Goal: Task Accomplishment & Management: Complete application form

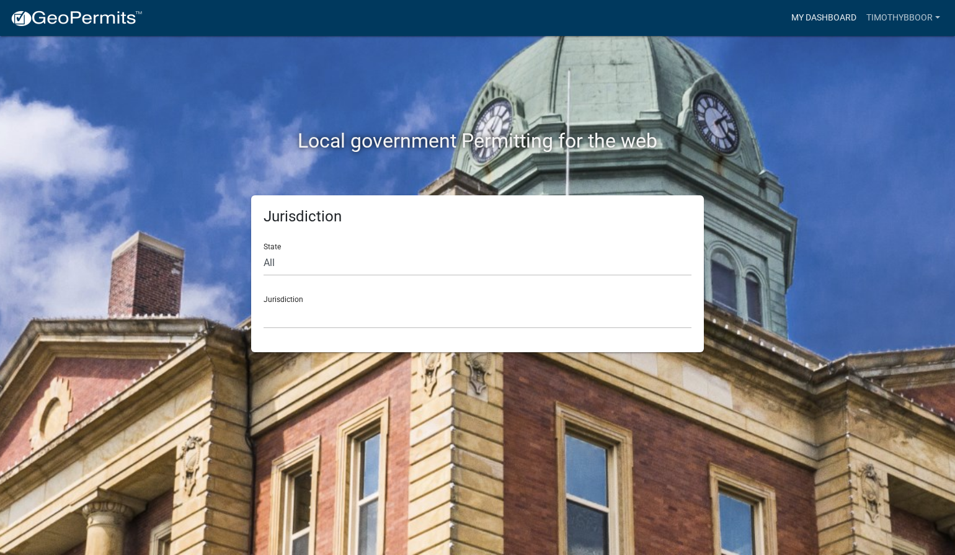
click at [845, 15] on link "My Dashboard" at bounding box center [823, 18] width 75 height 24
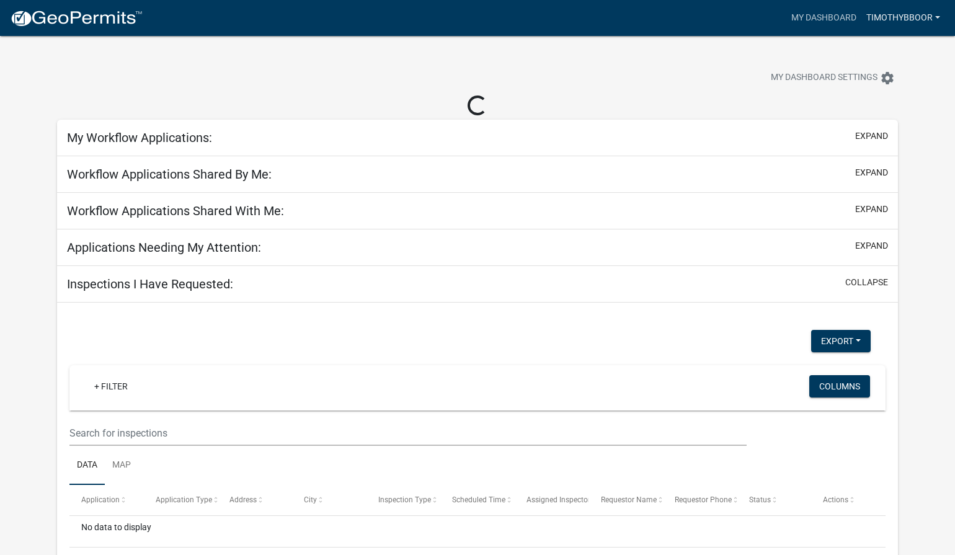
click at [918, 16] on link "timothybboor" at bounding box center [903, 18] width 84 height 24
click at [877, 47] on link "Account" at bounding box center [895, 51] width 99 height 30
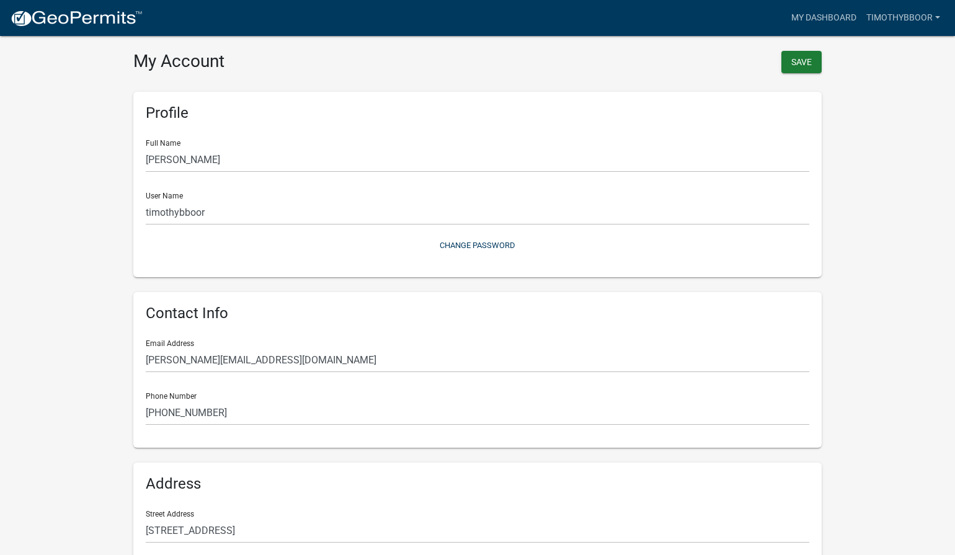
click at [822, 55] on div "Save" at bounding box center [653, 64] width 353 height 26
click at [810, 59] on button "Save" at bounding box center [801, 62] width 40 height 22
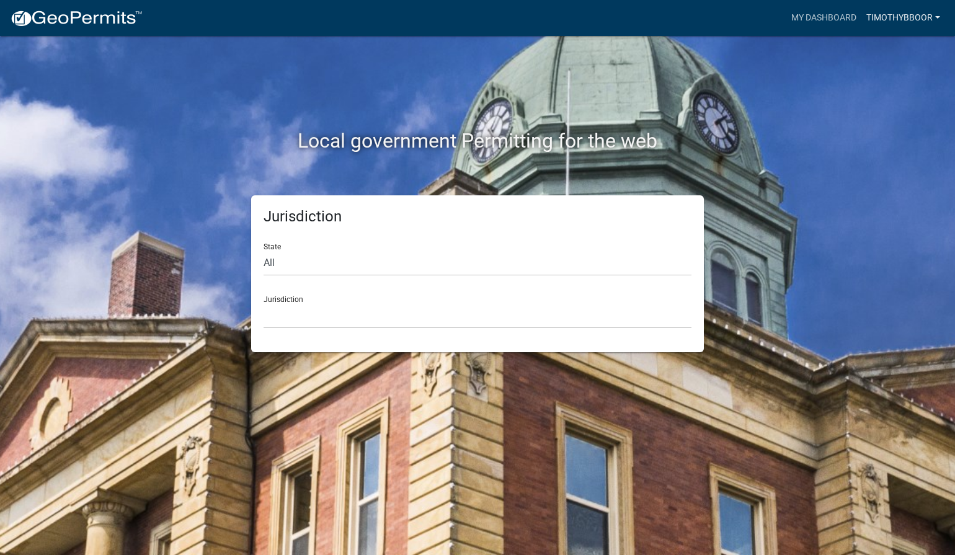
click at [884, 14] on link "timothybboor" at bounding box center [903, 18] width 84 height 24
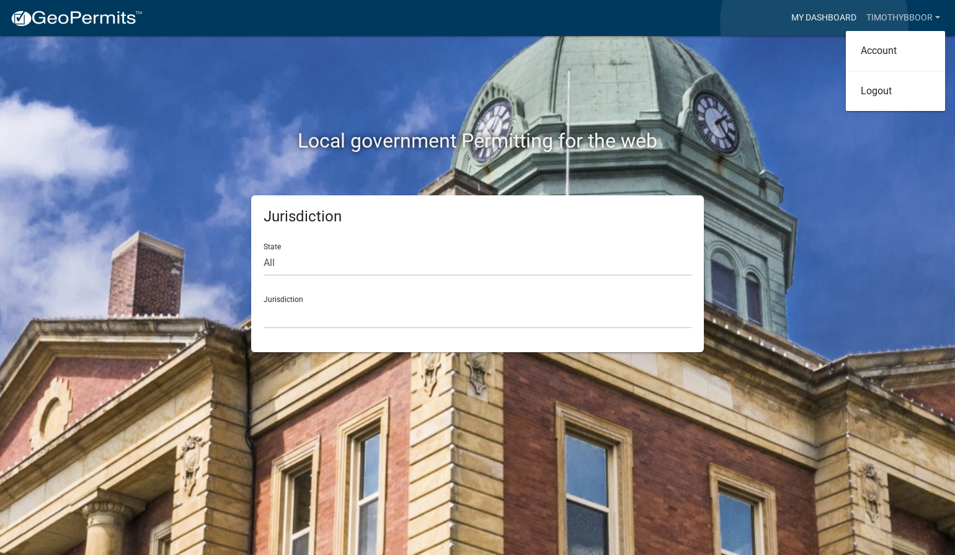
click at [814, 23] on link "My Dashboard" at bounding box center [823, 18] width 75 height 24
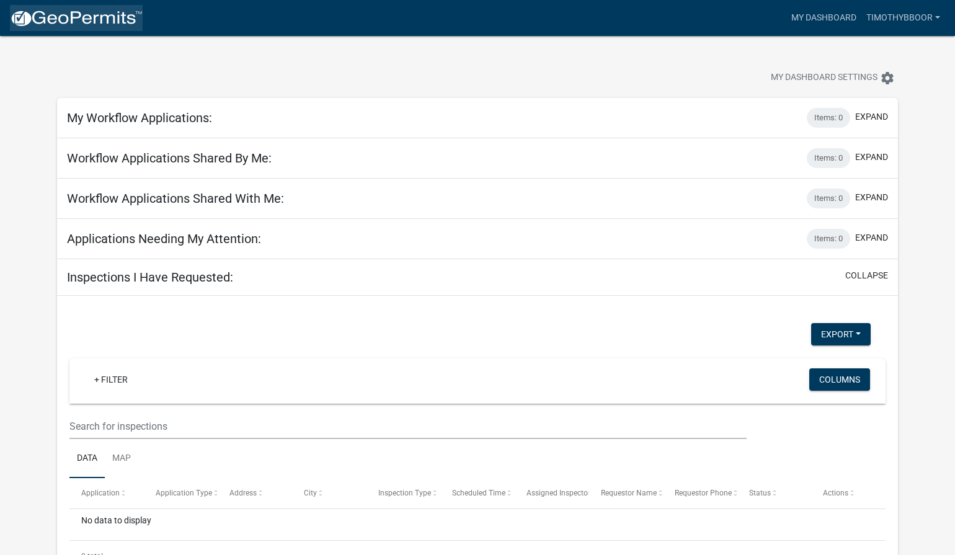
click at [113, 16] on img at bounding box center [76, 18] width 133 height 19
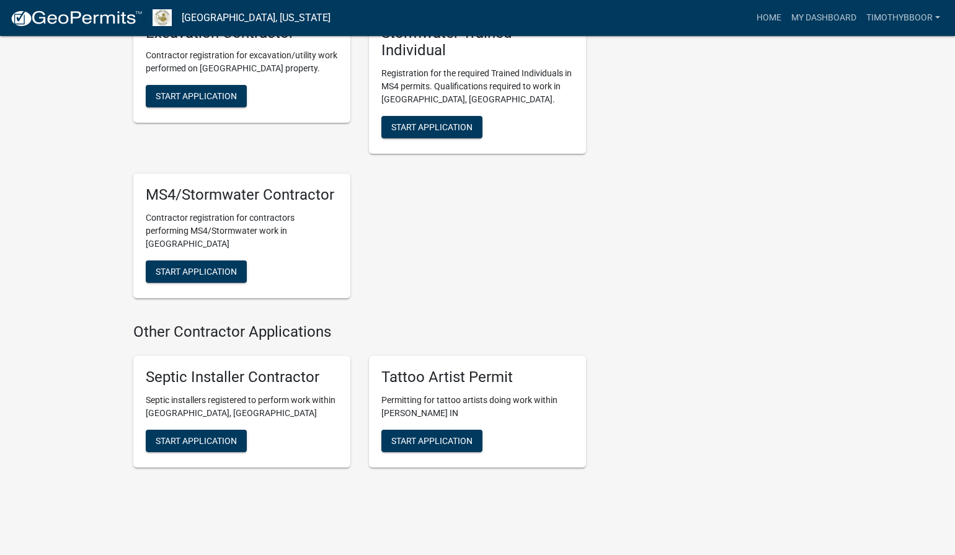
scroll to position [1405, 0]
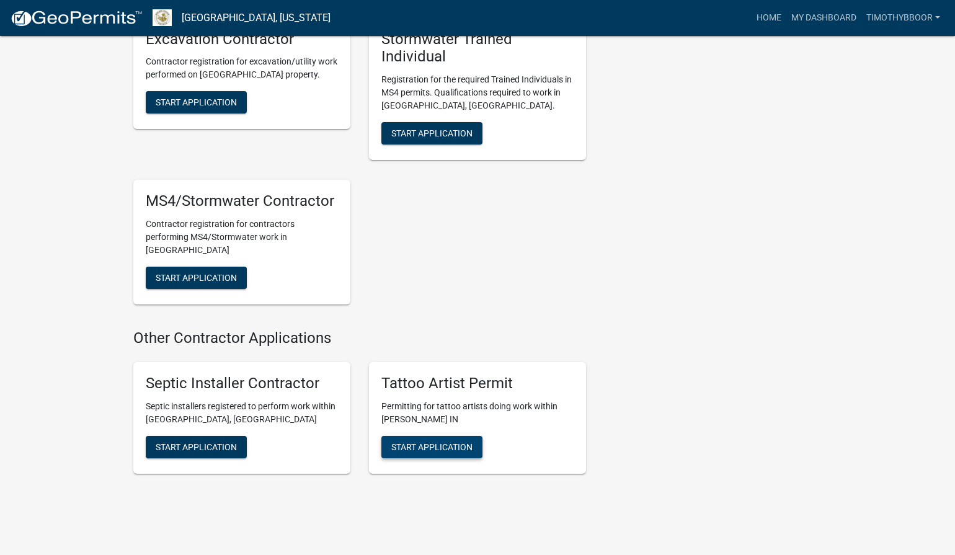
click at [445, 441] on span "Start Application" at bounding box center [431, 446] width 81 height 10
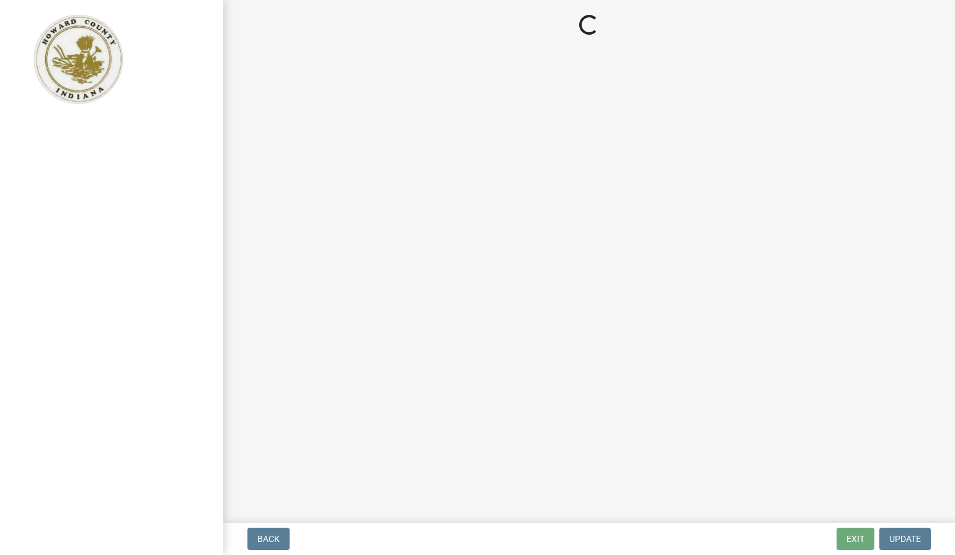
select select "IN"
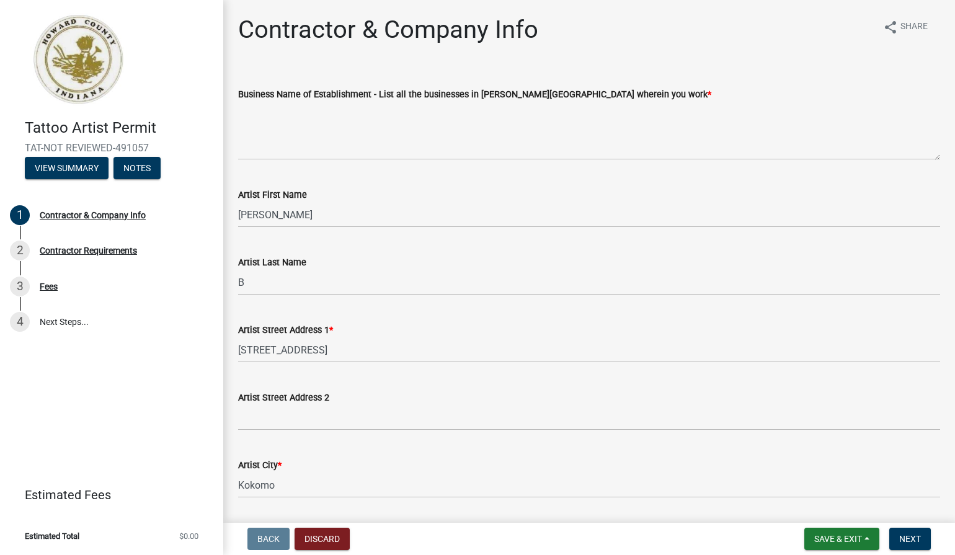
scroll to position [1, 0]
click at [275, 279] on input "B" at bounding box center [589, 281] width 702 height 25
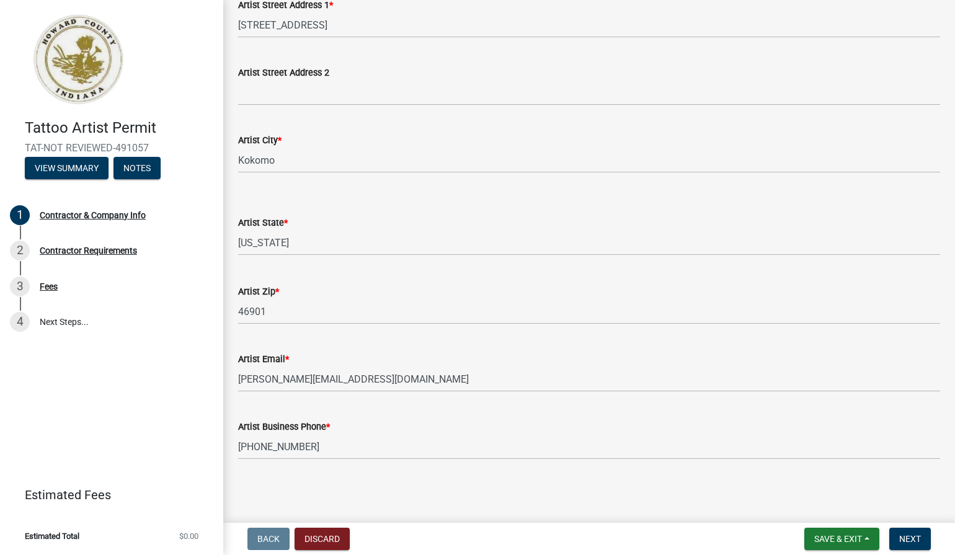
scroll to position [325, 0]
type input "Boor"
click at [354, 404] on div "Artist Business Phone * [PHONE_NUMBER]" at bounding box center [589, 431] width 702 height 58
click at [921, 537] on button "Next" at bounding box center [910, 539] width 42 height 22
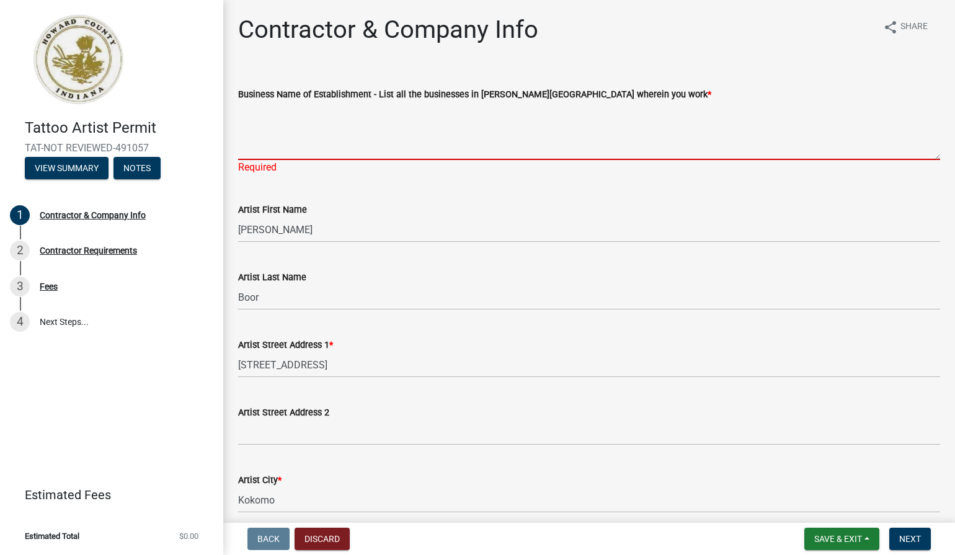
click at [388, 149] on textarea "Business Name of Establishment - List all the businesses in [PERSON_NAME][GEOGR…" at bounding box center [589, 131] width 702 height 58
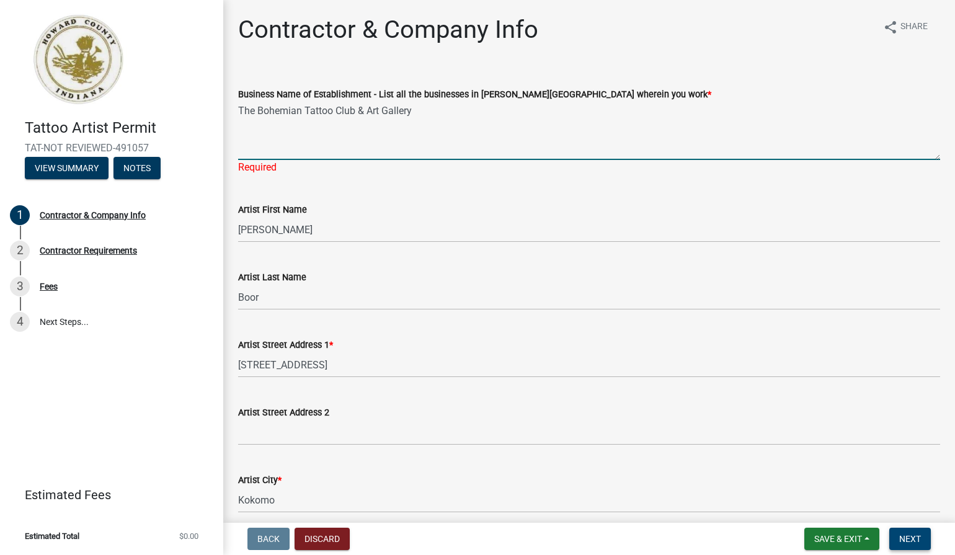
type textarea "The Bohemian Tattoo Club & Art Gallery"
click at [908, 536] on span "Next" at bounding box center [910, 539] width 22 height 10
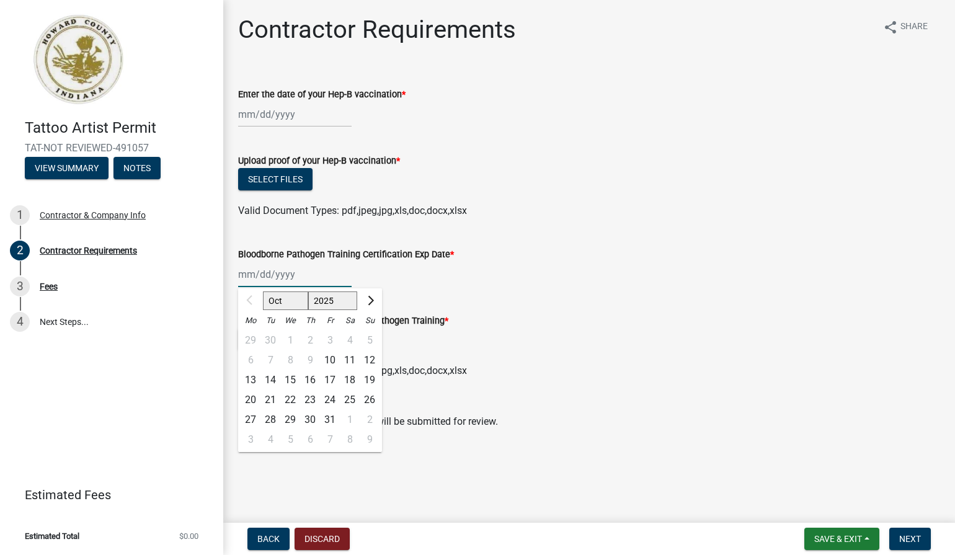
click at [300, 281] on div "Oct Nov [DATE] 2026 2027 2028 2029 2030 2031 2032 2033 2034 2035 2036 2037 2038…" at bounding box center [294, 274] width 113 height 25
click at [388, 273] on div "Oct Nov [DATE] 2026 2027 2028 2029 2030 2031 2032 2033 2034 2035 2036 2037 2038…" at bounding box center [589, 274] width 702 height 25
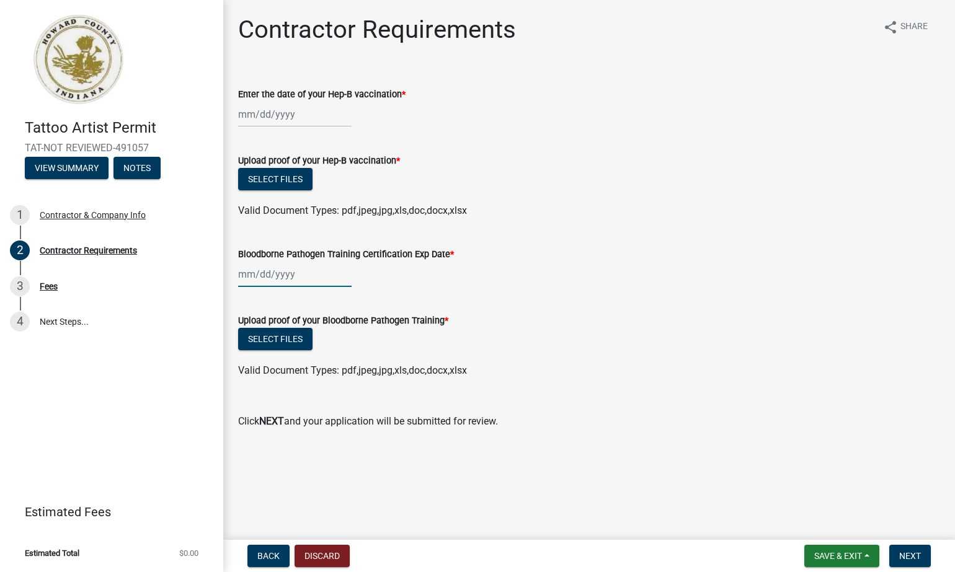
click at [306, 279] on div at bounding box center [294, 274] width 113 height 25
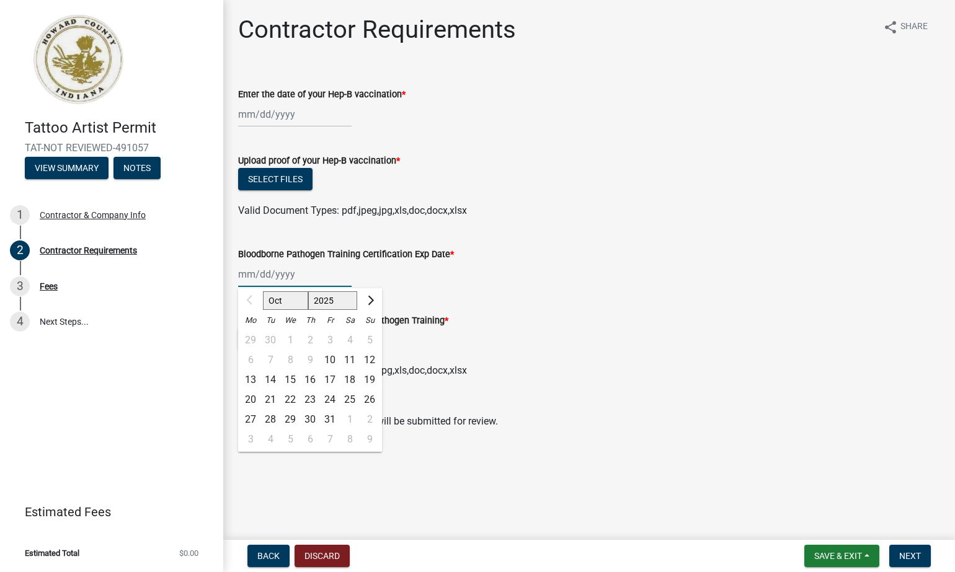
select select "11"
click at [286, 360] on div "5" at bounding box center [290, 360] width 20 height 20
type input "[DATE]"
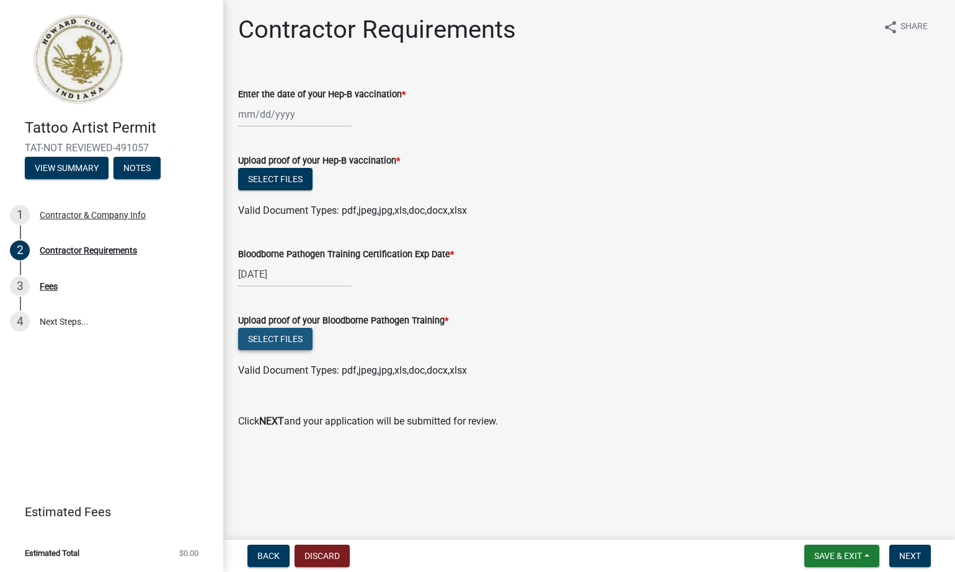
click at [296, 338] on button "Select files" at bounding box center [275, 339] width 74 height 22
click at [295, 339] on button "Select files" at bounding box center [275, 339] width 74 height 22
click at [277, 344] on button "Select files" at bounding box center [275, 339] width 74 height 22
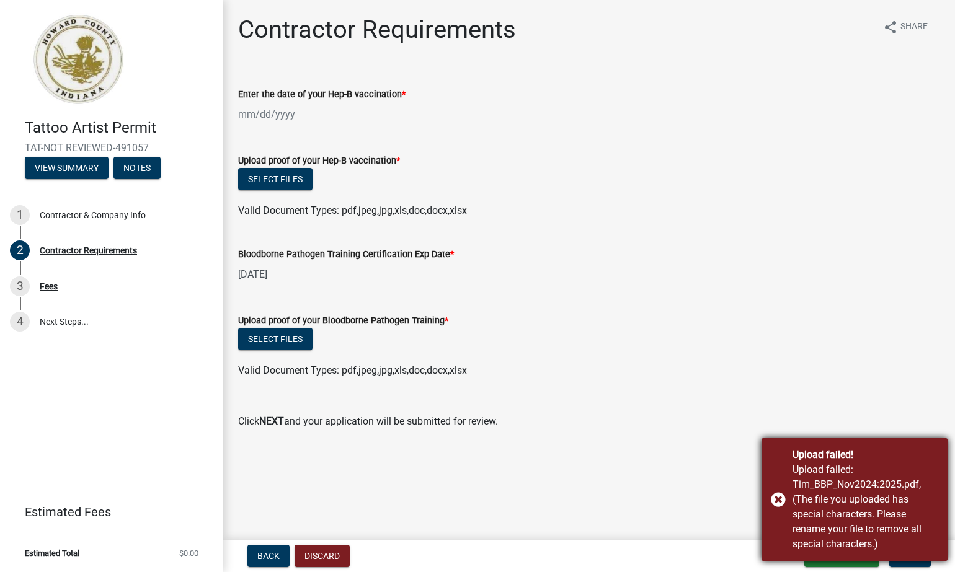
click at [777, 500] on div "Upload failed! Upload failed: Tim_BBP_Nov2024:2025.pdf, (The file you uploaded …" at bounding box center [854, 499] width 186 height 123
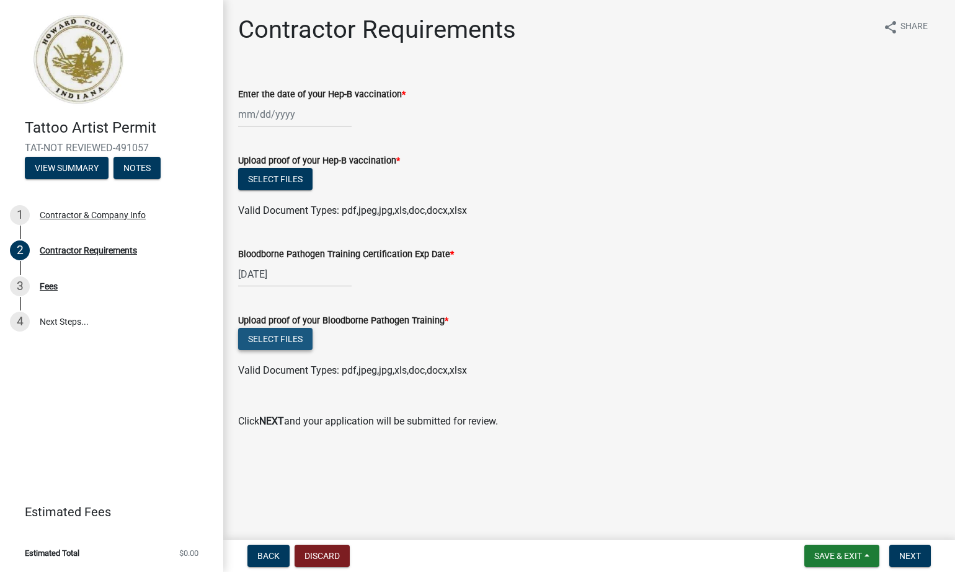
click at [287, 340] on button "Select files" at bounding box center [275, 339] width 74 height 22
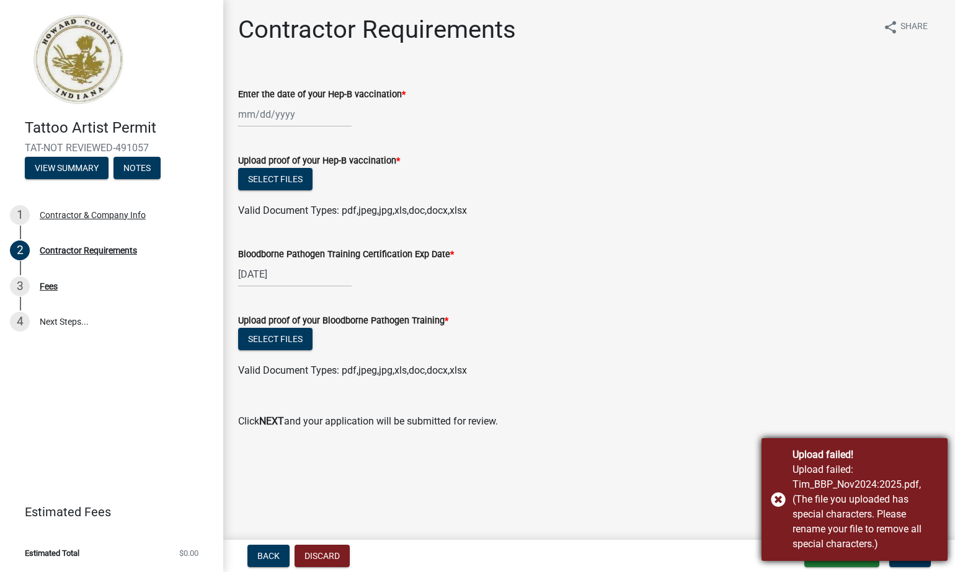
click at [781, 497] on div "Upload failed! Upload failed: Tim_BBP_Nov2024:2025.pdf, (The file you uploaded …" at bounding box center [854, 499] width 186 height 123
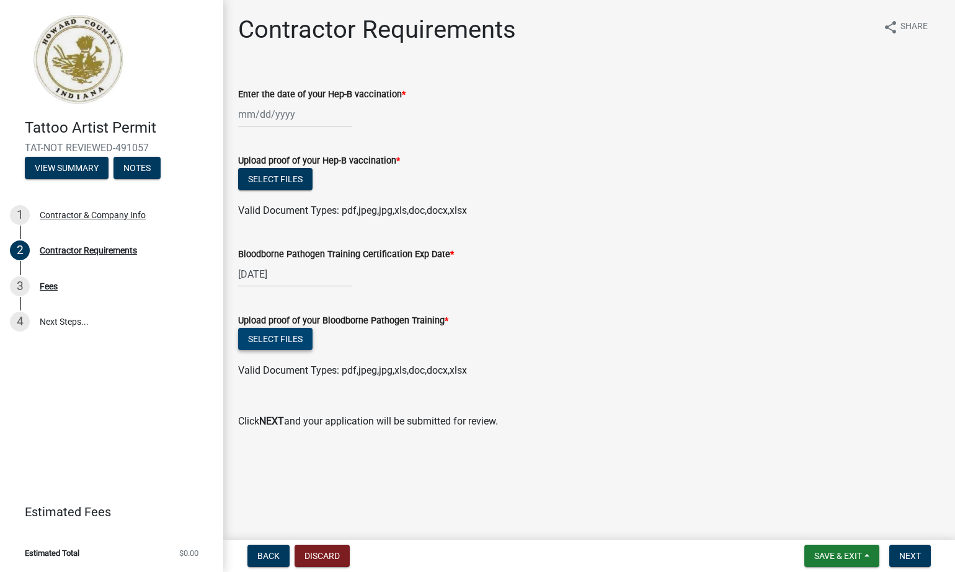
click at [293, 338] on button "Select files" at bounding box center [275, 339] width 74 height 22
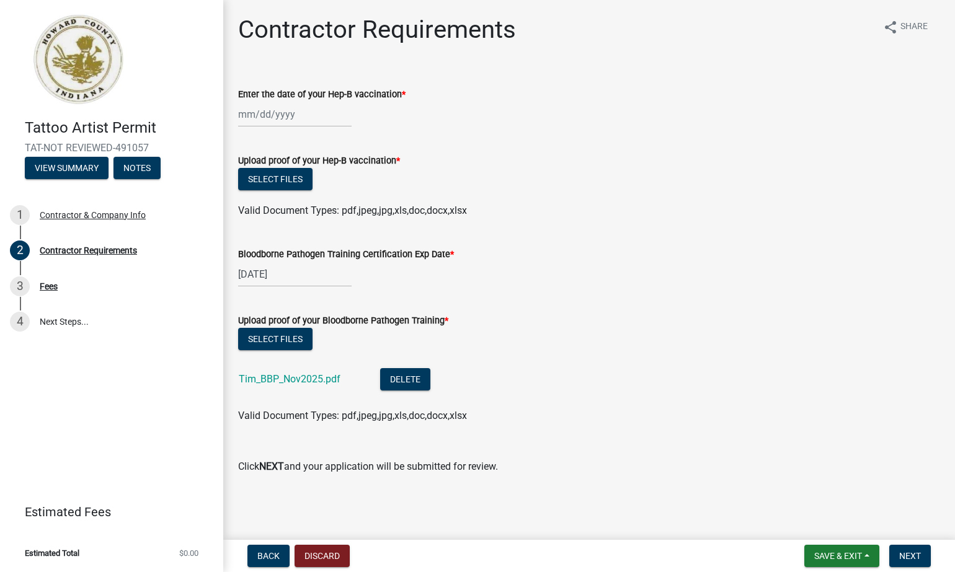
scroll to position [0, 0]
click at [849, 554] on span "Save & Exit" at bounding box center [838, 556] width 48 height 10
click at [812, 492] on button "Save" at bounding box center [829, 494] width 99 height 30
